Goal: Task Accomplishment & Management: Manage account settings

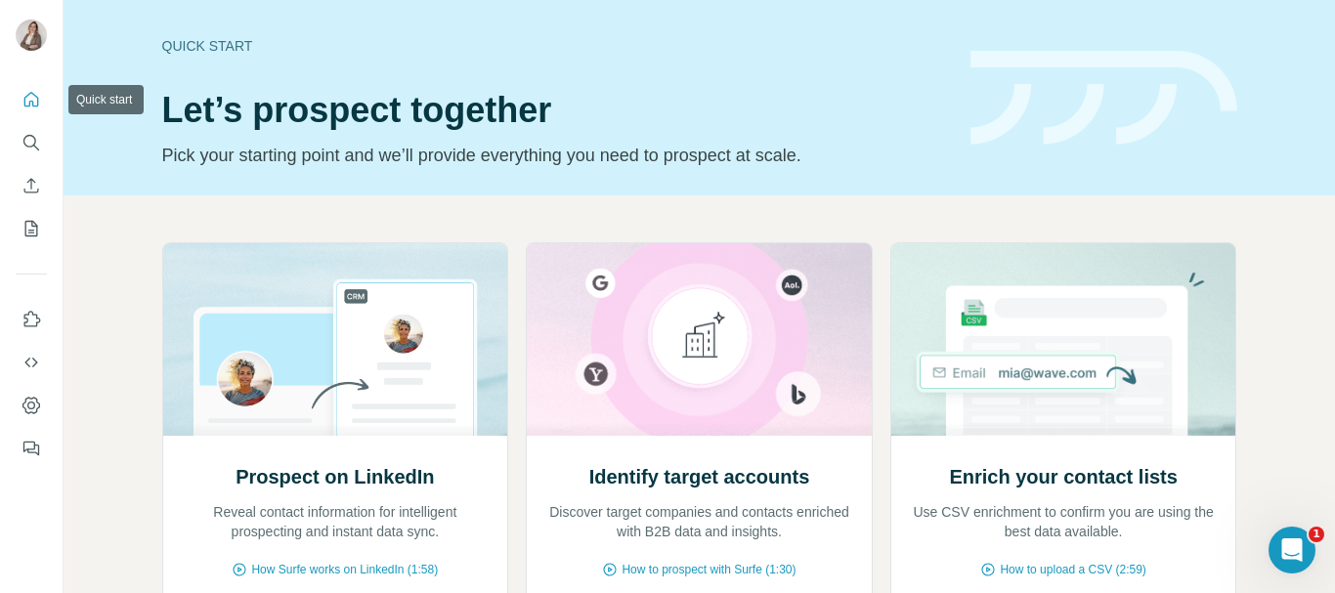
click at [28, 100] on icon "Quick start" at bounding box center [32, 100] width 20 height 20
click at [31, 99] on icon "Quick start" at bounding box center [32, 100] width 20 height 20
click at [31, 408] on icon "Dashboard" at bounding box center [32, 406] width 20 height 20
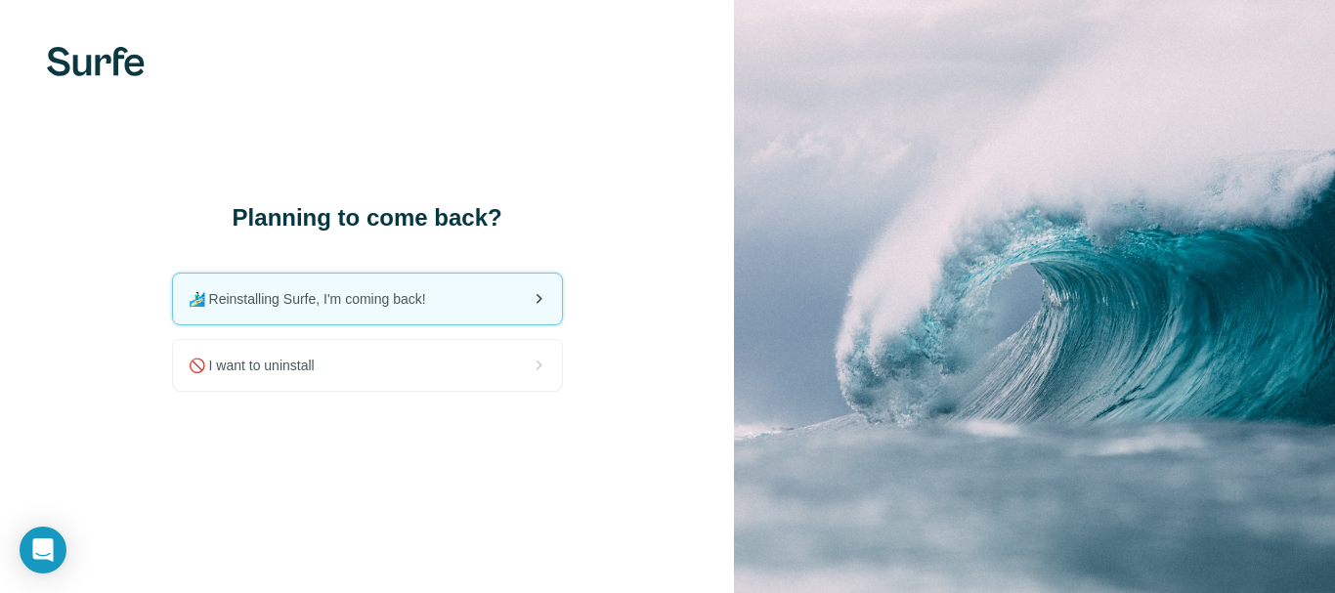
click at [379, 311] on div "🏄🏻‍♂️ Reinstalling Surfe, I'm coming back!" at bounding box center [367, 299] width 389 height 51
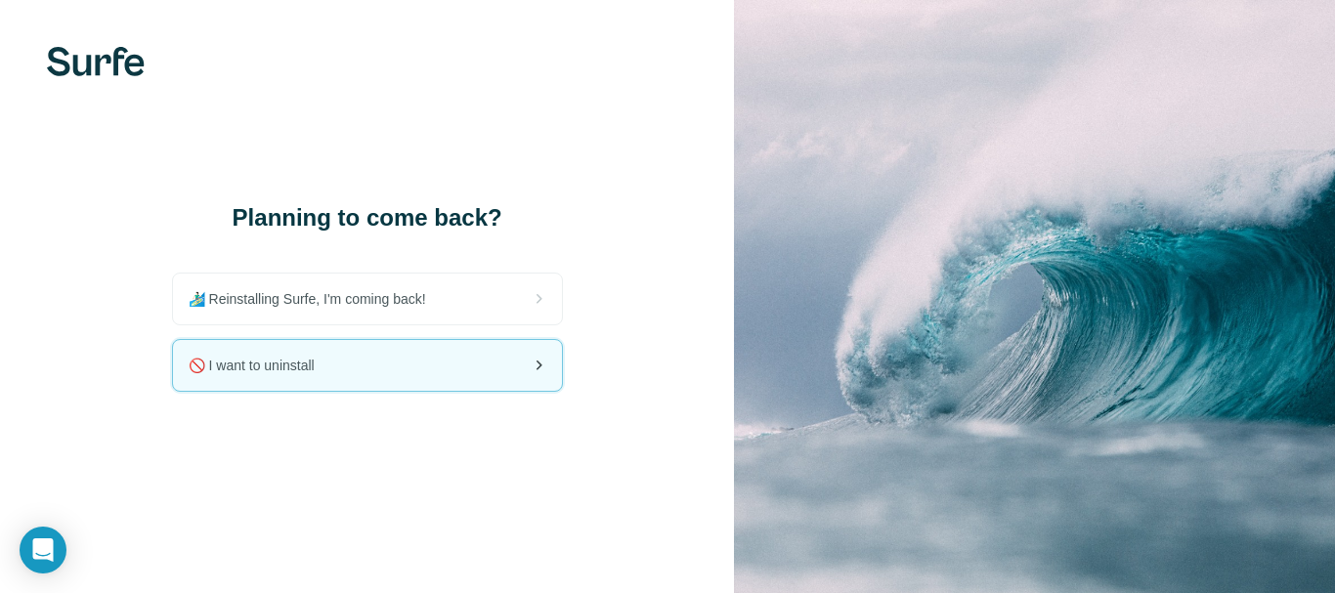
click at [279, 362] on span "🚫 I want to uninstall" at bounding box center [260, 366] width 142 height 20
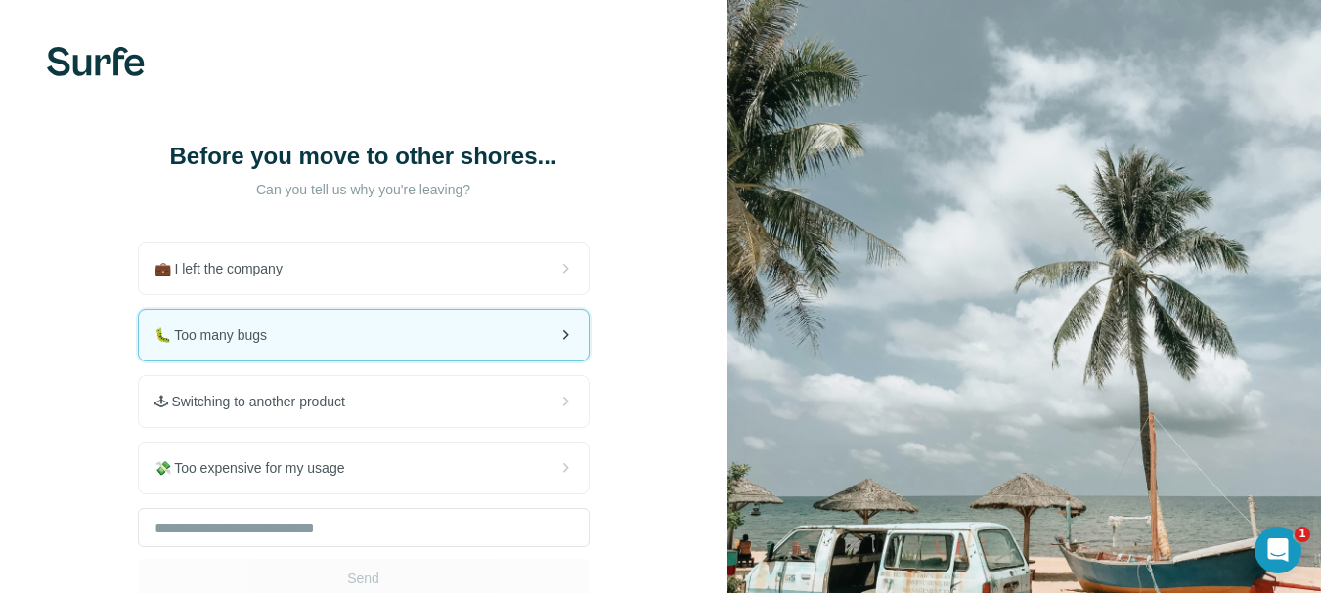
click at [489, 341] on div "🐛 Too many bugs" at bounding box center [364, 335] width 450 height 51
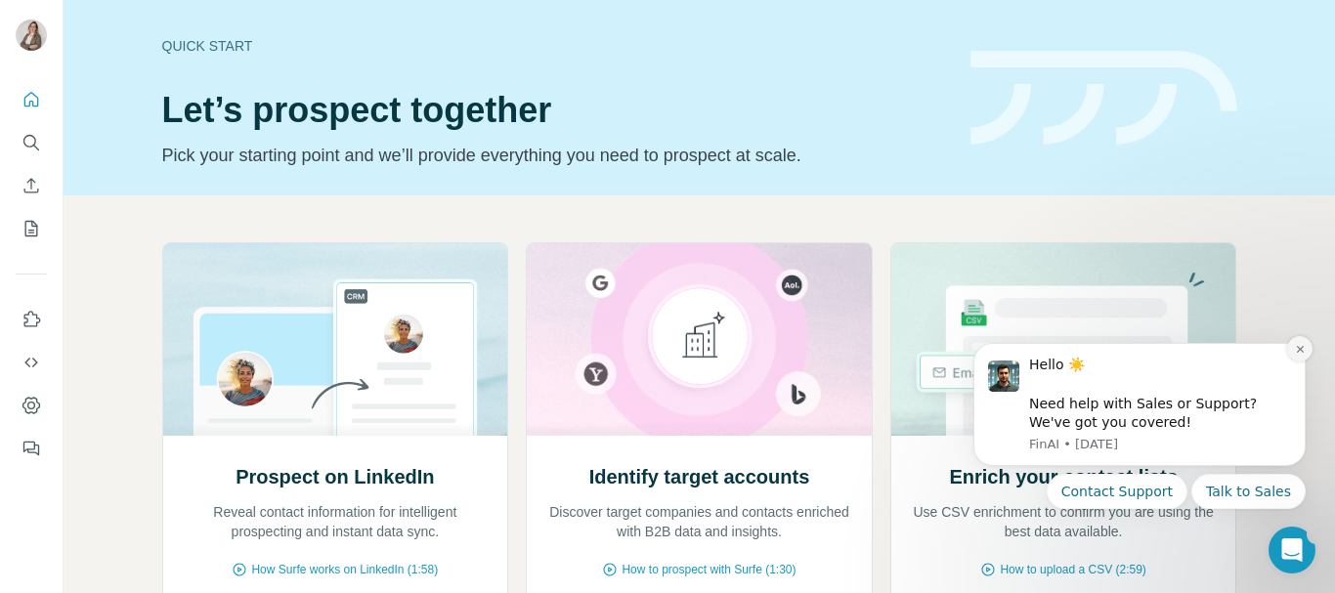
click at [1299, 351] on icon "Dismiss notification" at bounding box center [1299, 349] width 7 height 7
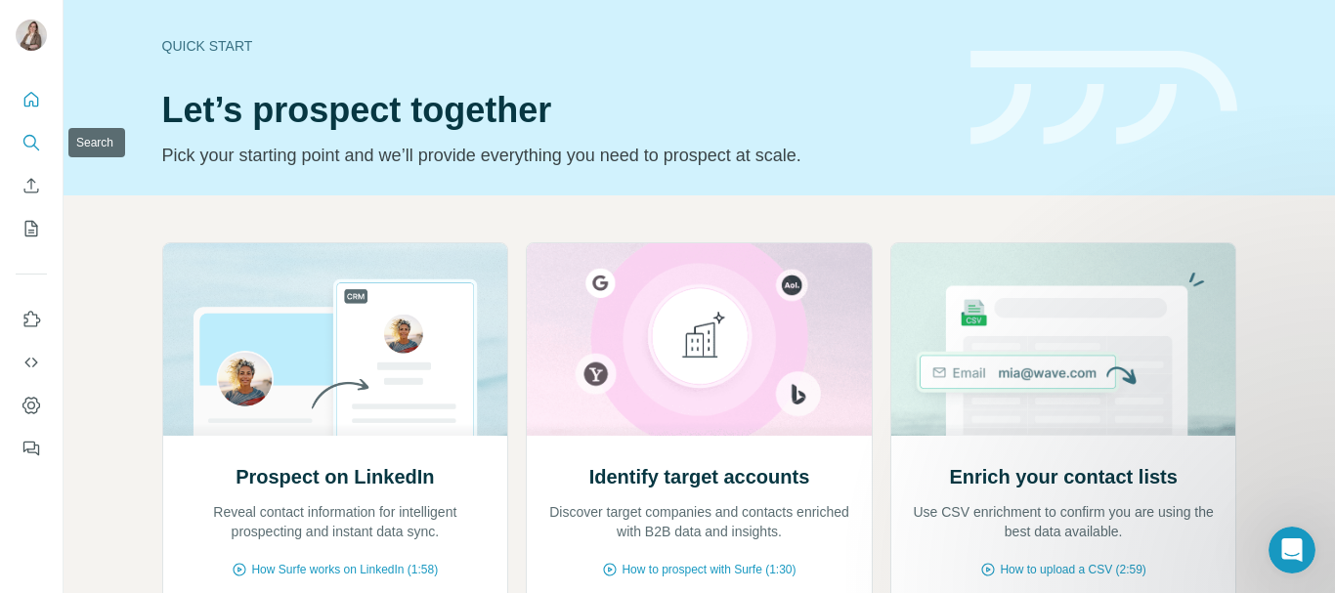
click at [40, 140] on icon "Search" at bounding box center [32, 143] width 20 height 20
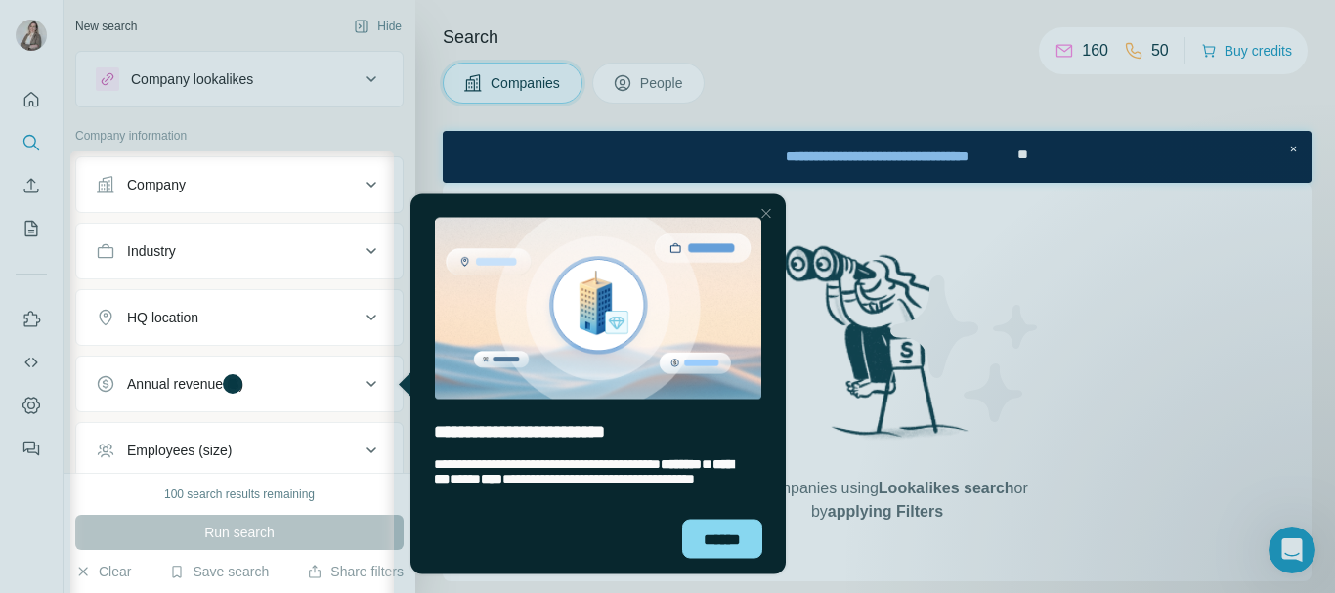
click at [766, 209] on div "Close Step" at bounding box center [766, 212] width 23 height 23
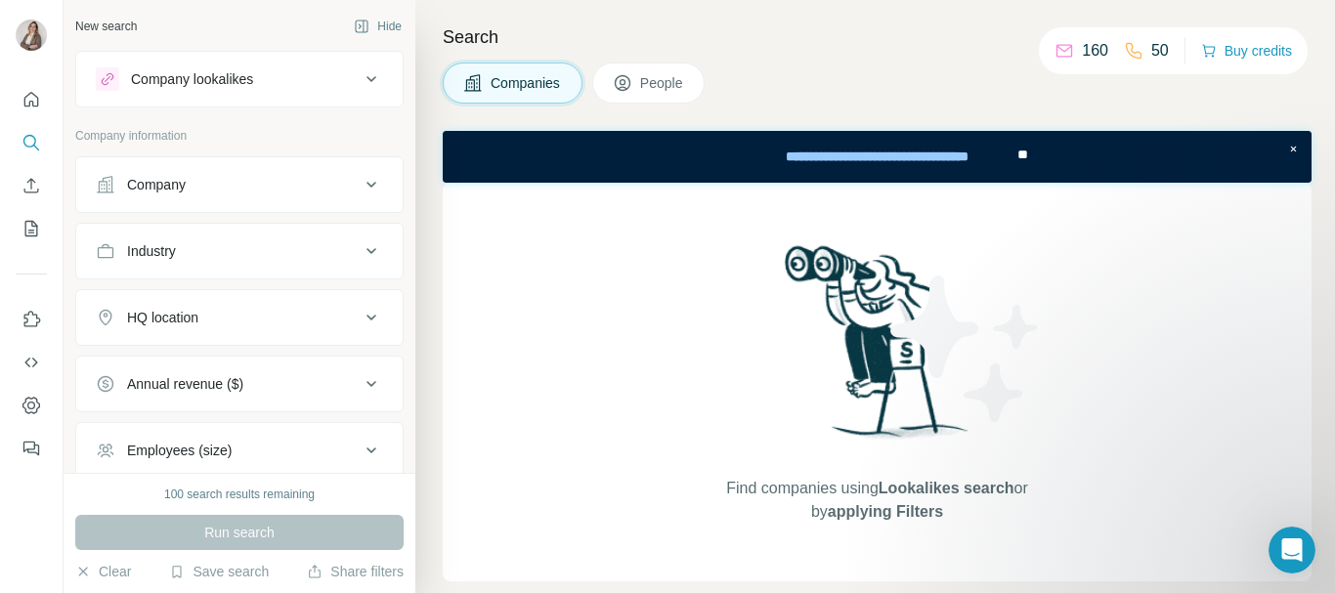
click at [360, 82] on icon at bounding box center [371, 78] width 23 height 23
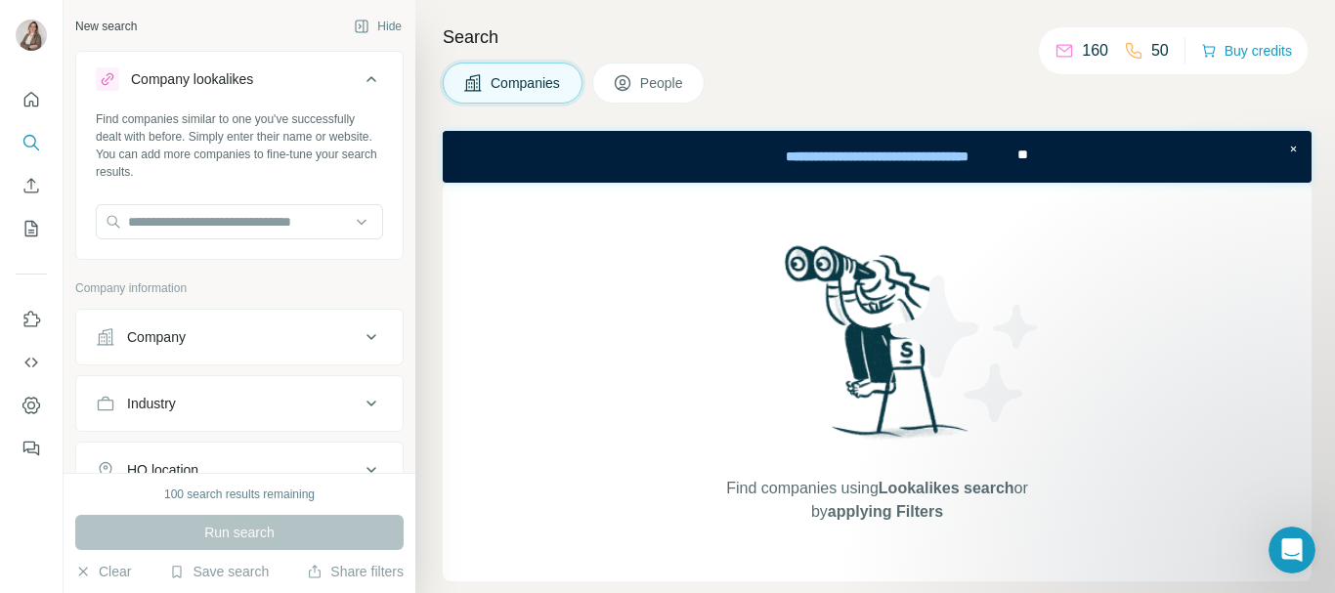
click at [360, 82] on icon at bounding box center [371, 78] width 23 height 23
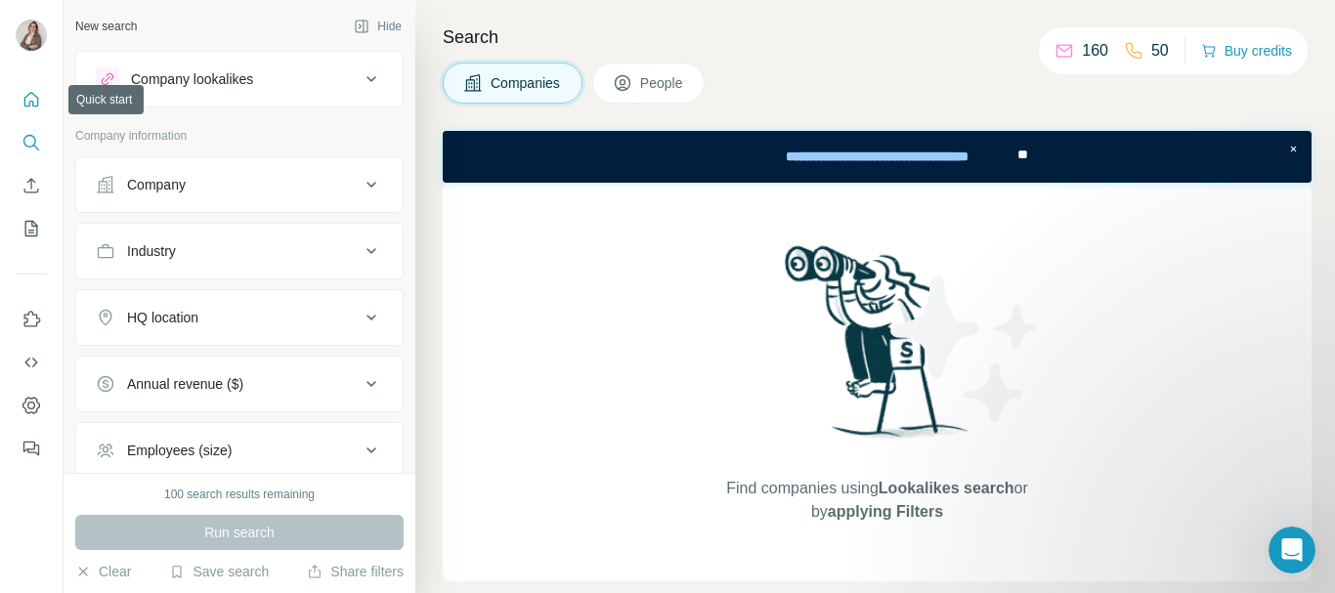
click at [35, 95] on icon "Quick start" at bounding box center [32, 100] width 20 height 20
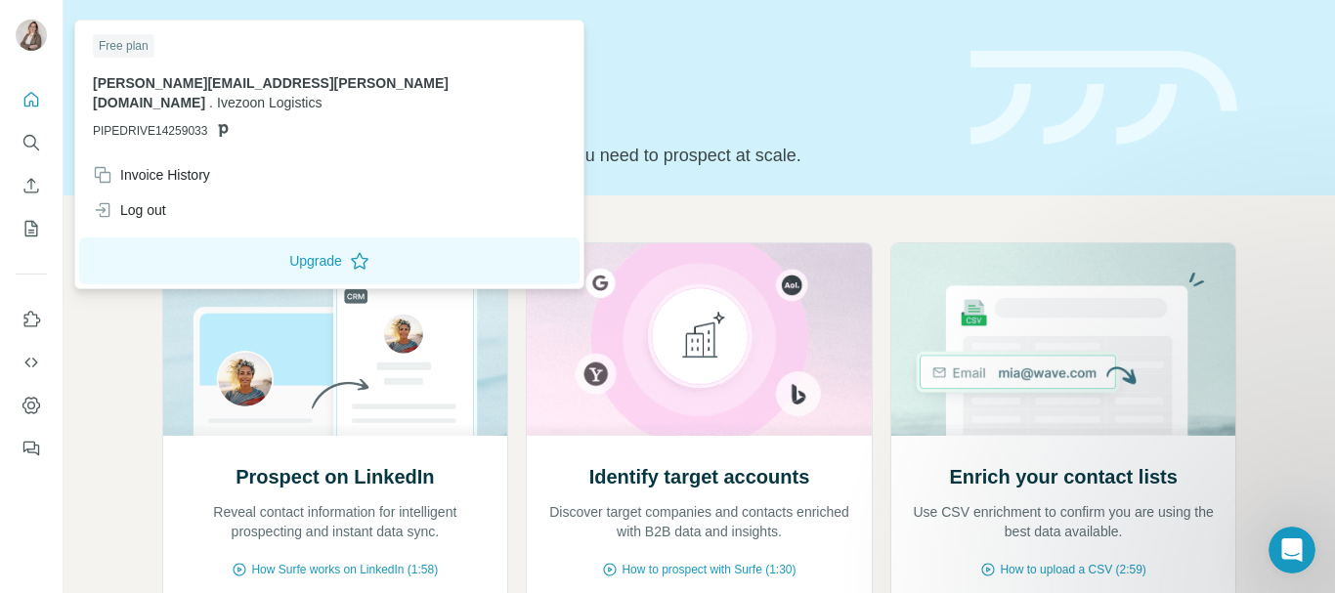
click at [22, 22] on img at bounding box center [31, 35] width 31 height 31
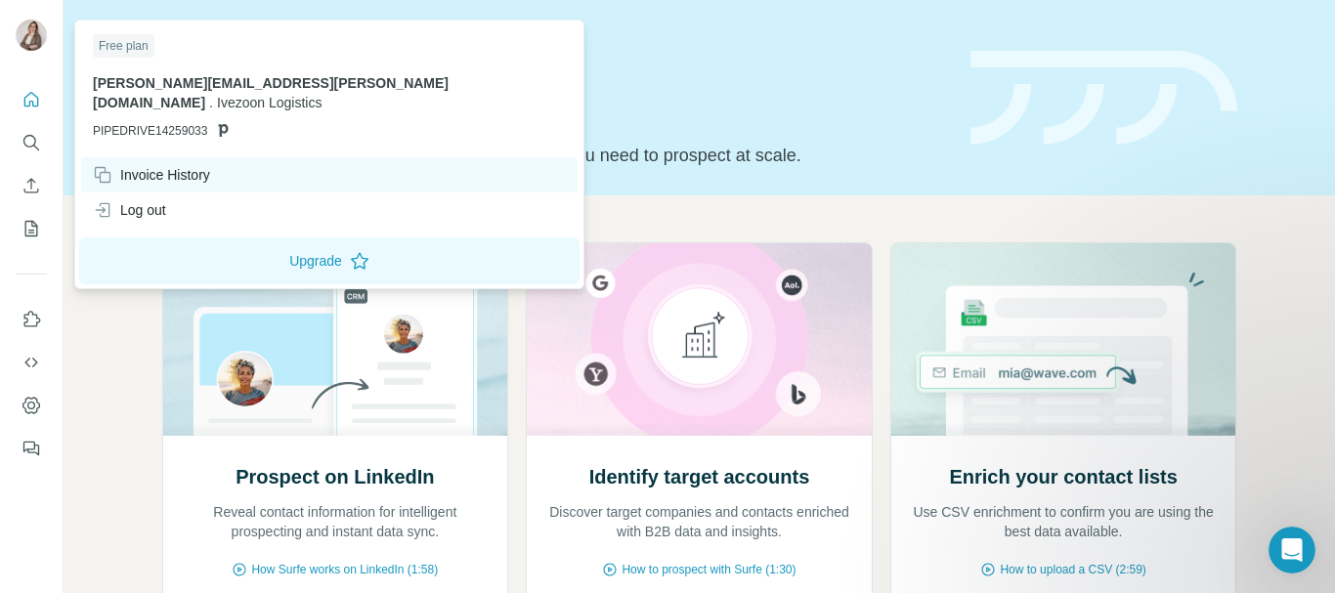
click at [171, 165] on div "Invoice History" at bounding box center [151, 175] width 117 height 20
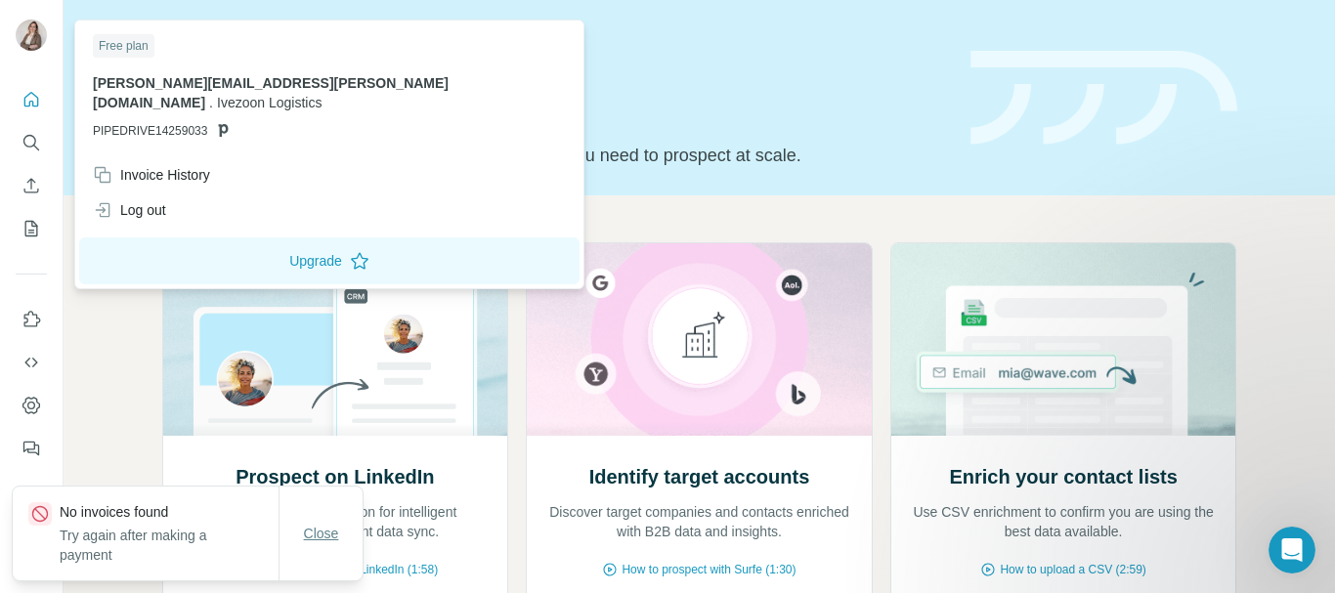
click at [331, 539] on span "Close" at bounding box center [321, 534] width 35 height 20
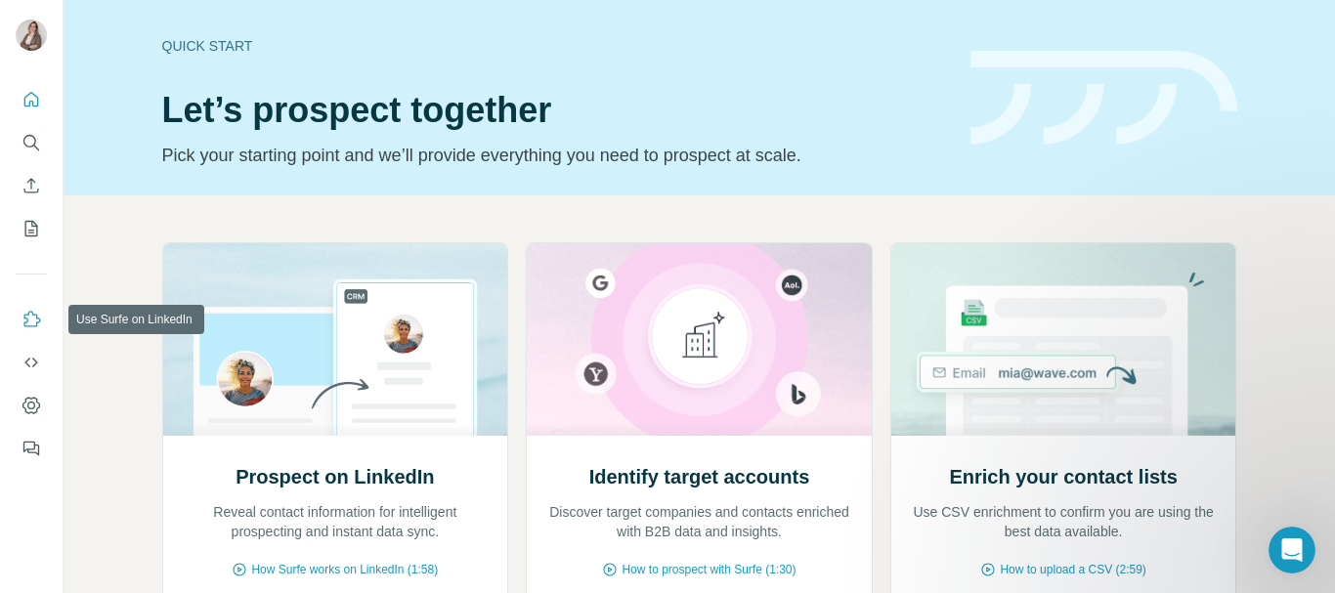
click at [36, 315] on icon "Use Surfe on LinkedIn" at bounding box center [32, 319] width 17 height 16
